Goal: Task Accomplishment & Management: Use online tool/utility

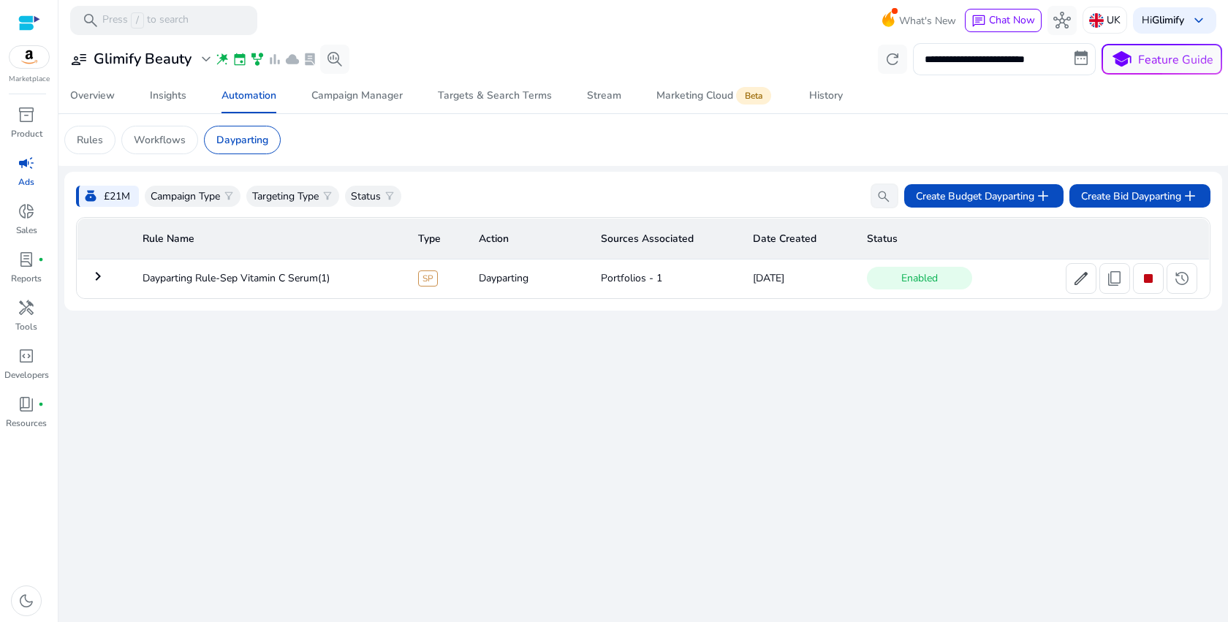
click at [100, 272] on mat-icon "keyboard_arrow_right" at bounding box center [98, 277] width 18 height 18
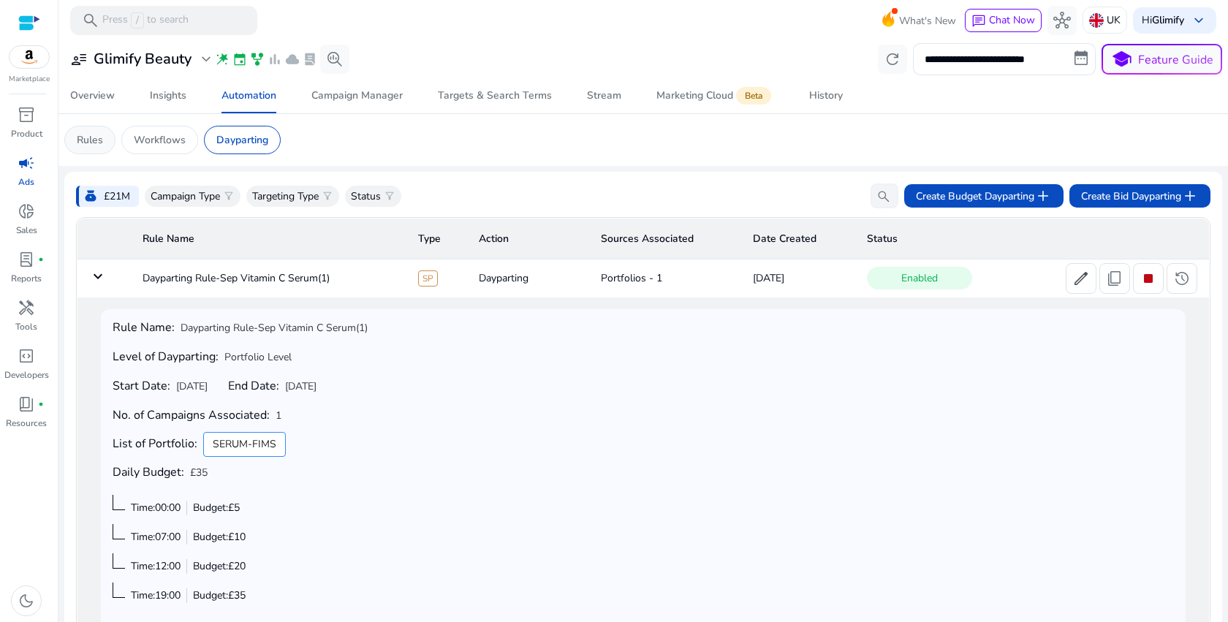
click at [89, 132] on div "Rules" at bounding box center [89, 140] width 51 height 29
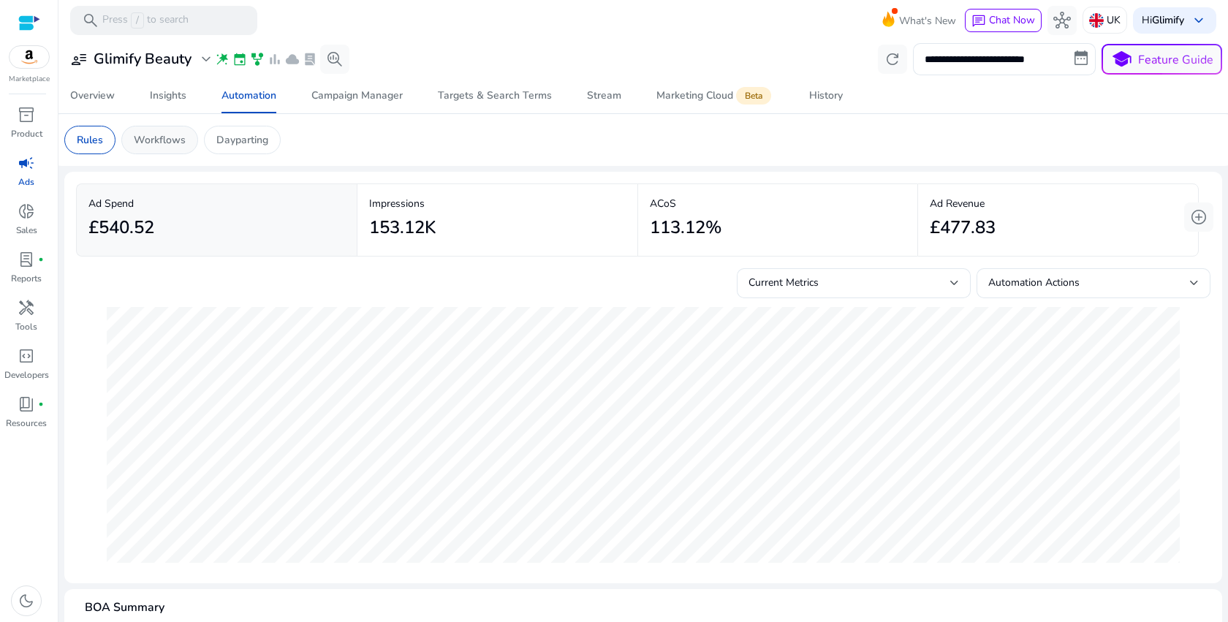
click at [181, 147] on p "Workflows" at bounding box center [160, 139] width 52 height 15
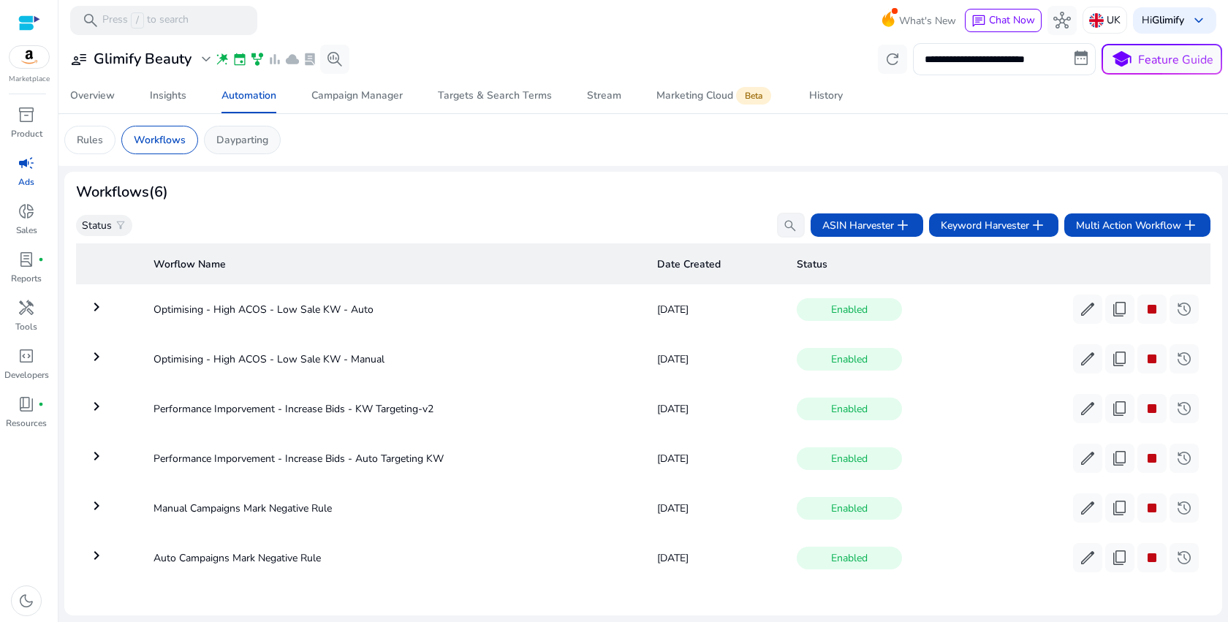
click at [264, 137] on p "Dayparting" at bounding box center [242, 139] width 52 height 15
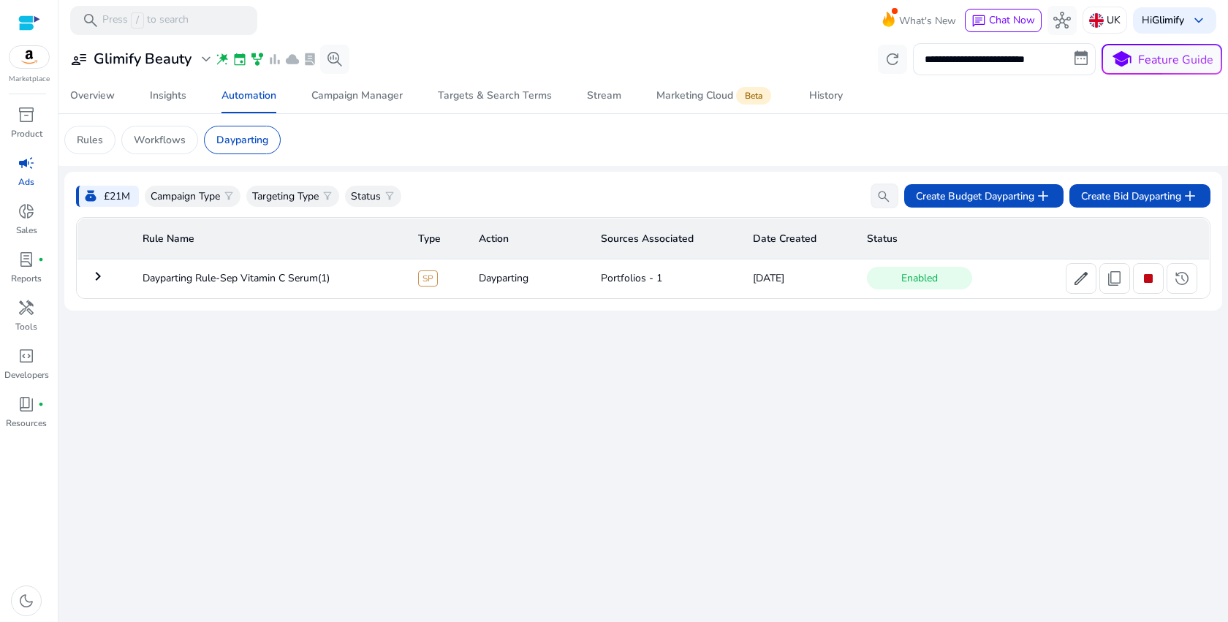
click at [256, 424] on div "**********" at bounding box center [643, 331] width 1158 height 582
click at [377, 96] on div "Campaign Manager" at bounding box center [356, 96] width 91 height 10
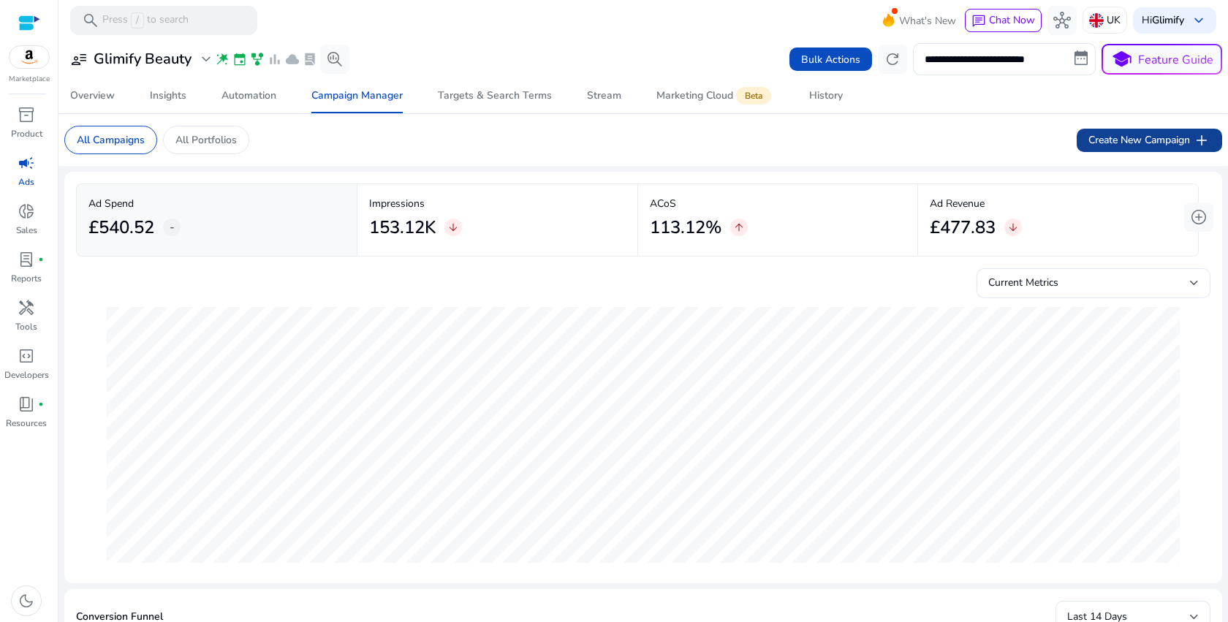
click at [1169, 135] on span "Create New Campaign add" at bounding box center [1149, 141] width 122 height 18
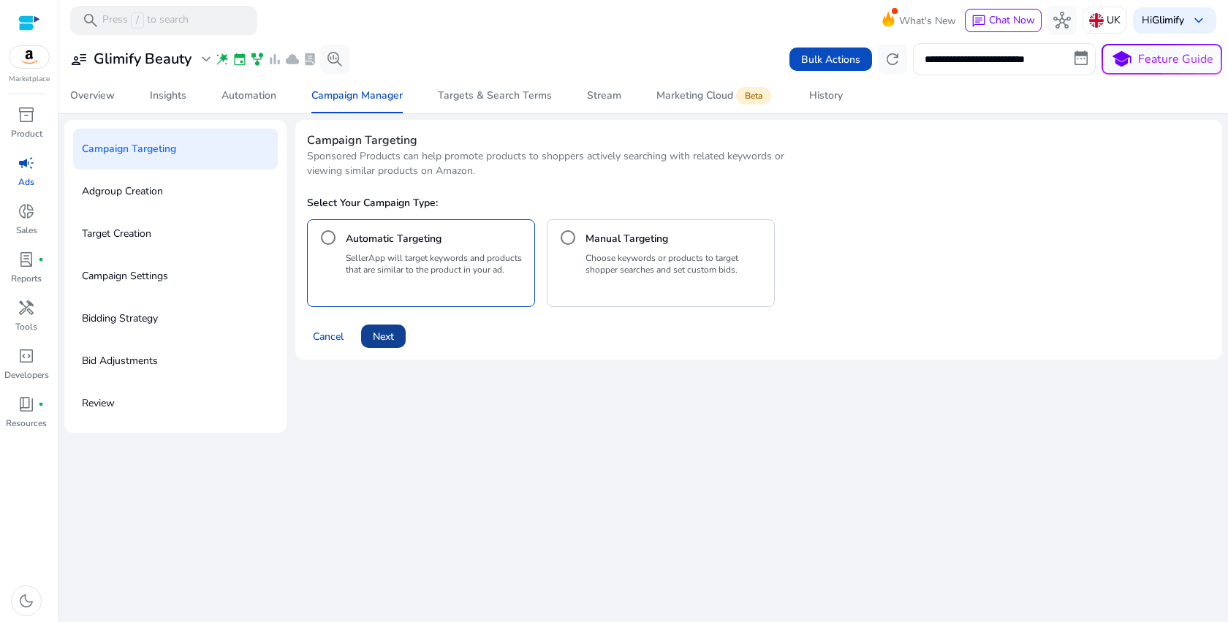
click at [388, 341] on span "Next" at bounding box center [383, 336] width 21 height 15
